Goal: Task Accomplishment & Management: Manage account settings

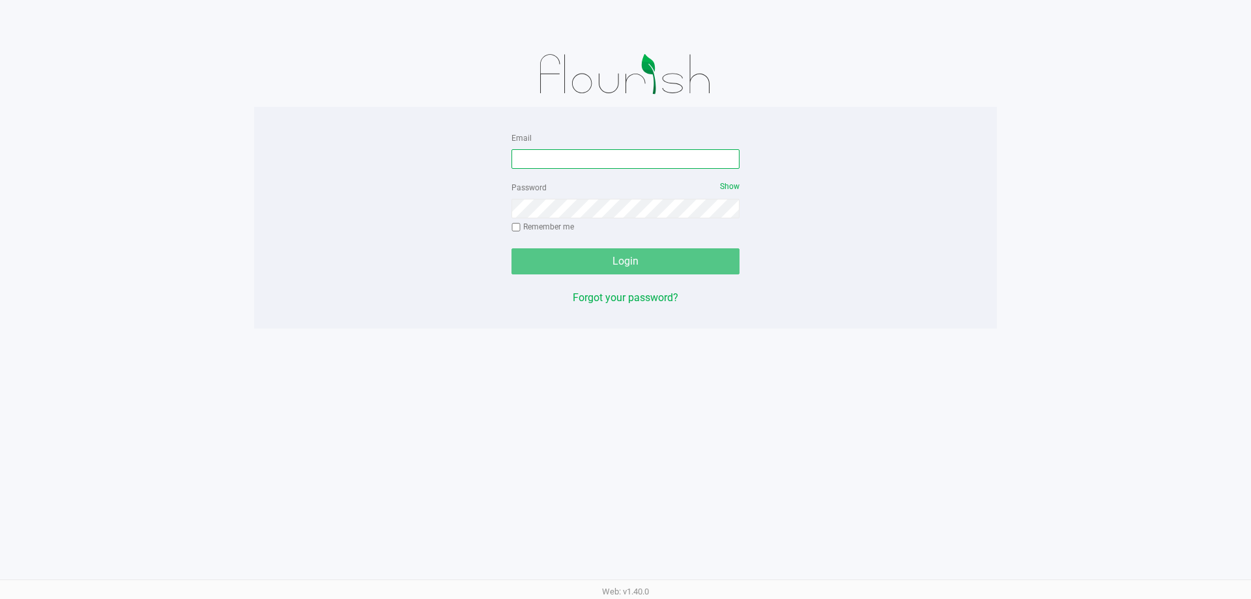
click at [521, 165] on input "Email" at bounding box center [626, 159] width 228 height 20
type input "[EMAIL_ADDRESS][DOMAIN_NAME]"
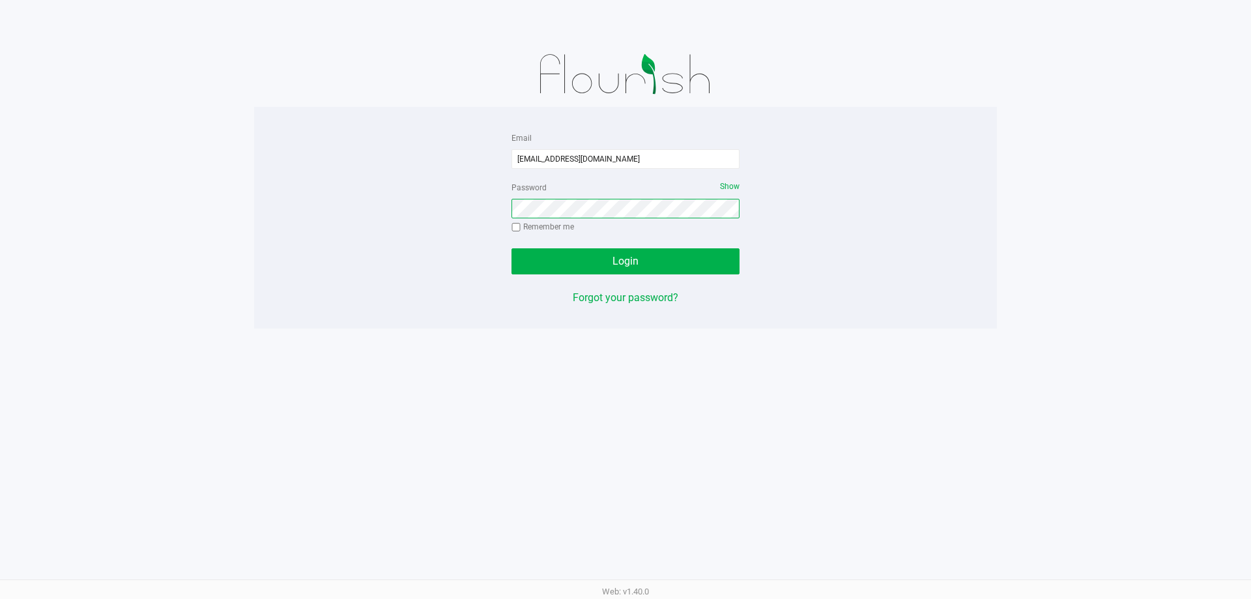
click at [512, 248] on button "Login" at bounding box center [626, 261] width 228 height 26
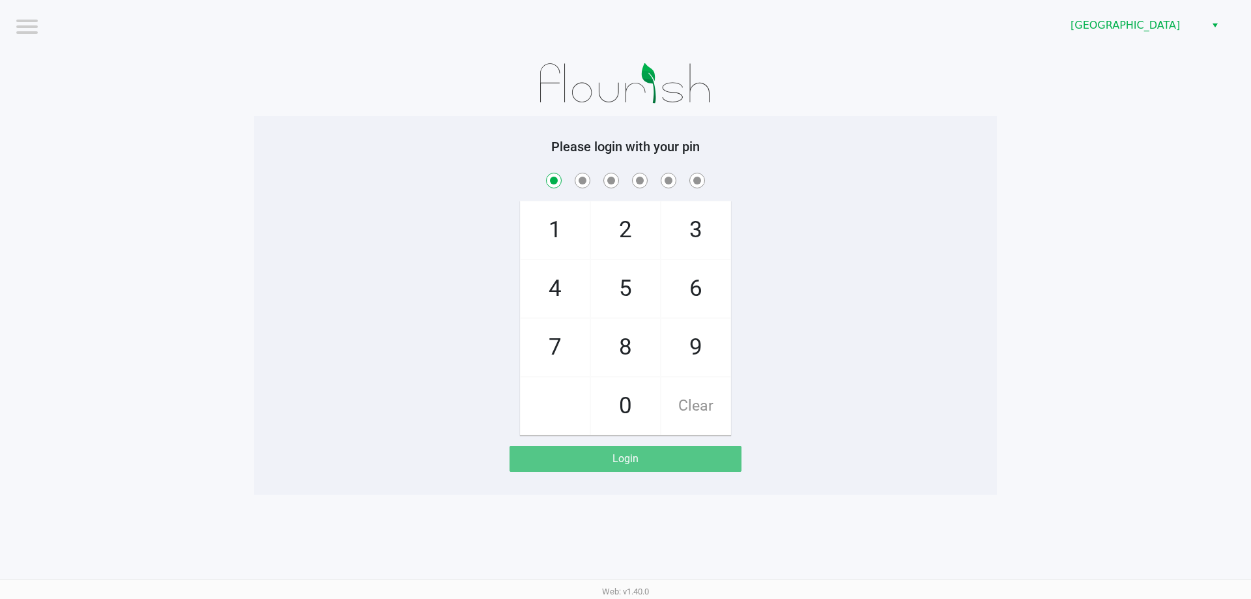
checkbox input "true"
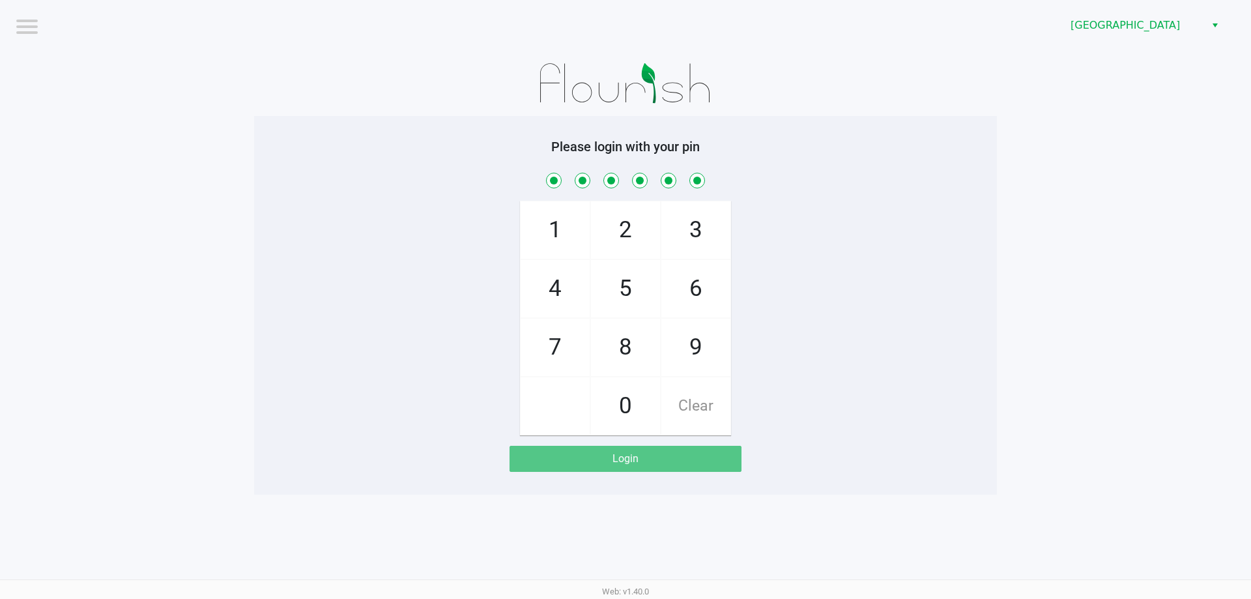
checkbox input "true"
